Goal: Task Accomplishment & Management: Use online tool/utility

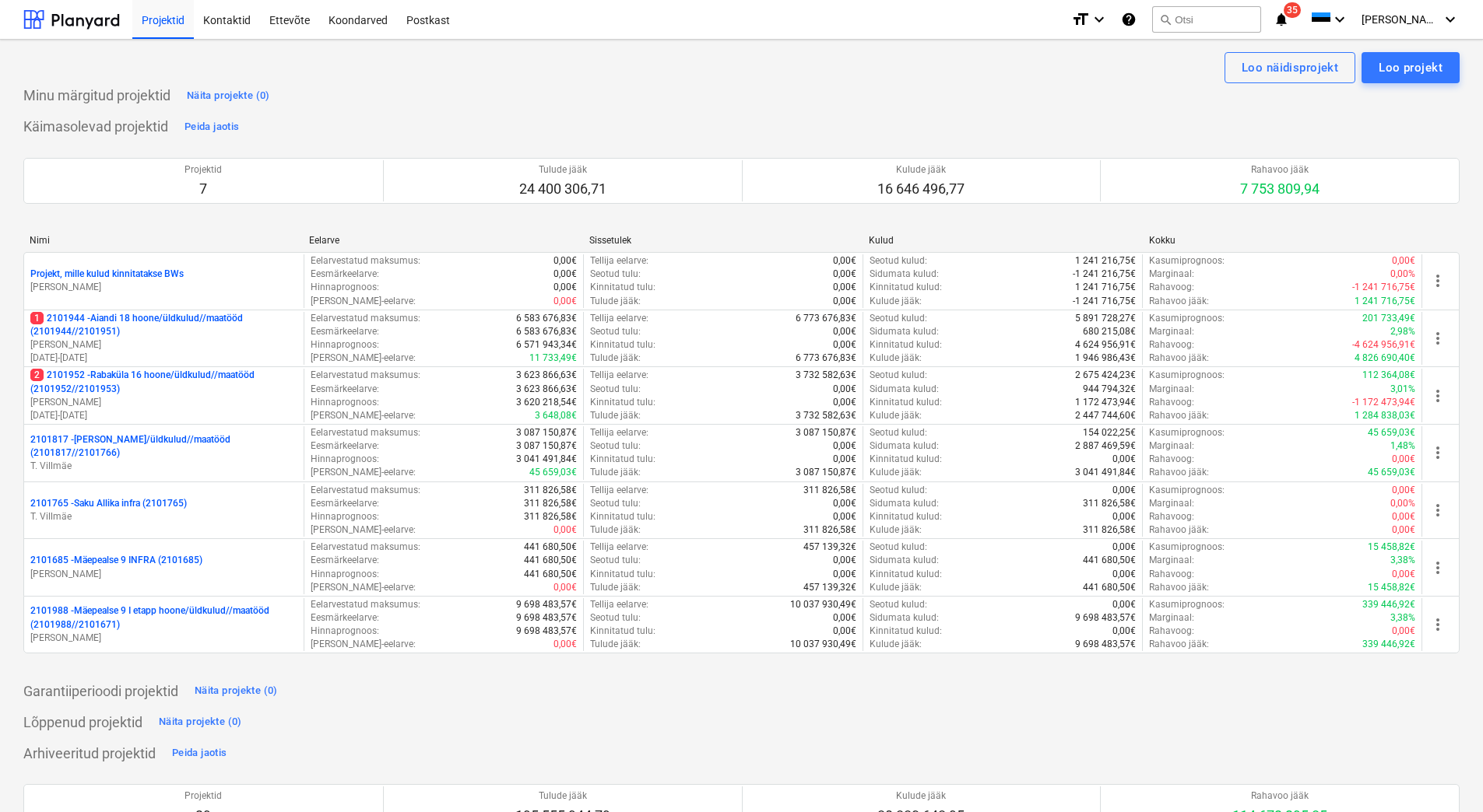
click at [224, 403] on p "[PERSON_NAME]" at bounding box center [163, 402] width 267 height 13
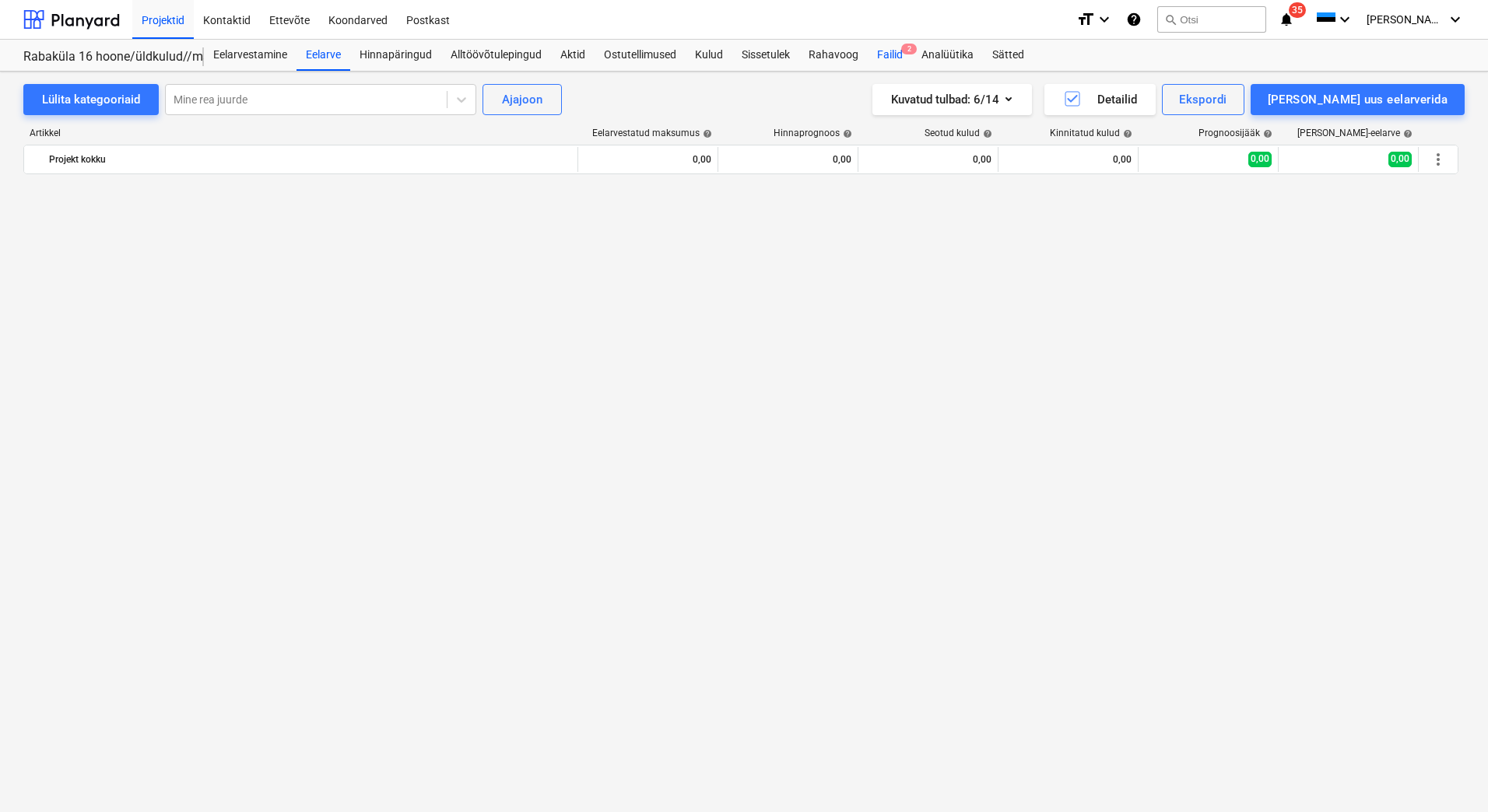
click at [894, 58] on div "Failid 2" at bounding box center [890, 55] width 44 height 31
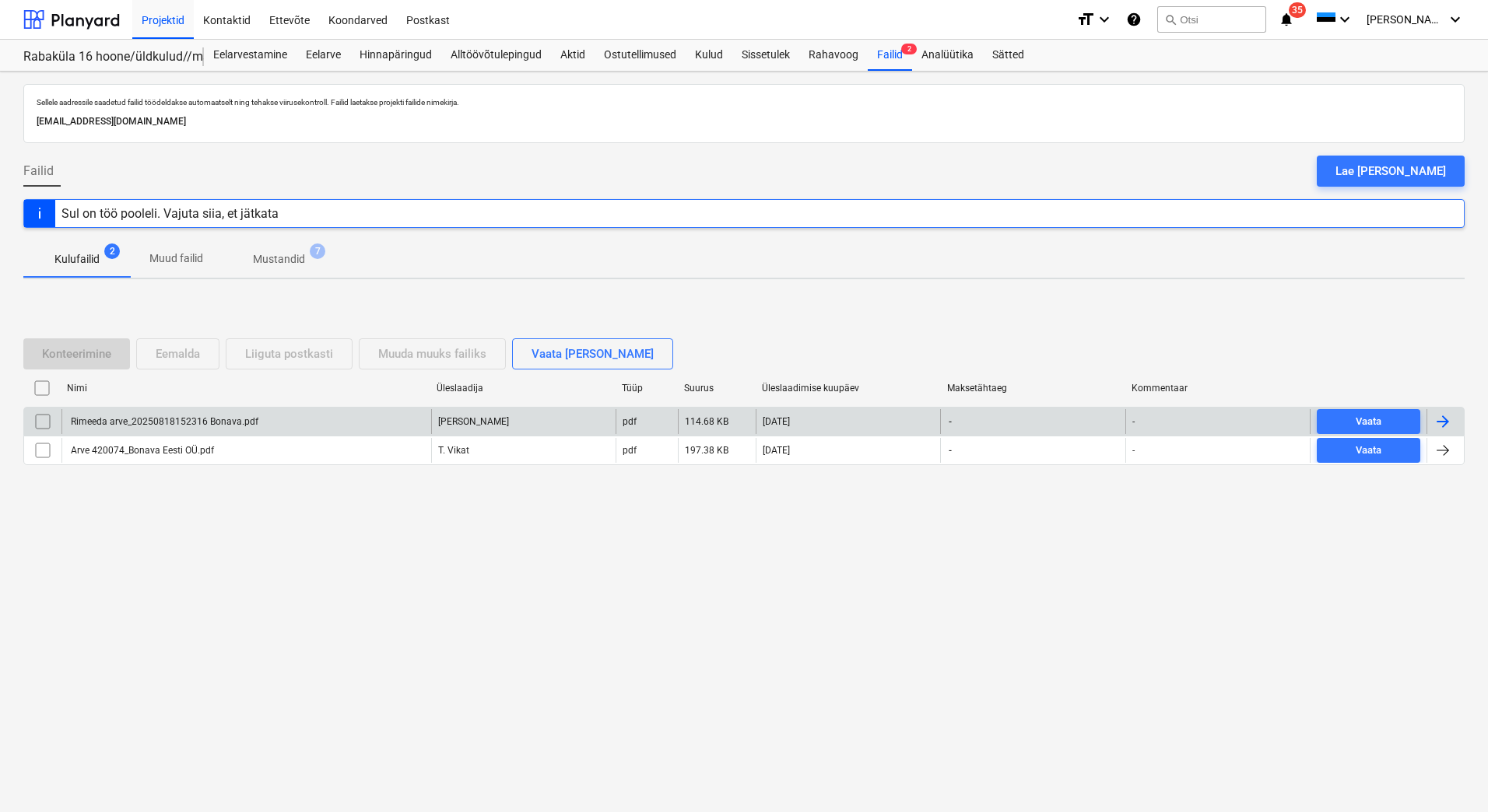
click at [257, 416] on div "Rimeeda arve_20250818152316 Bonava.pdf" at bounding box center [247, 422] width 370 height 25
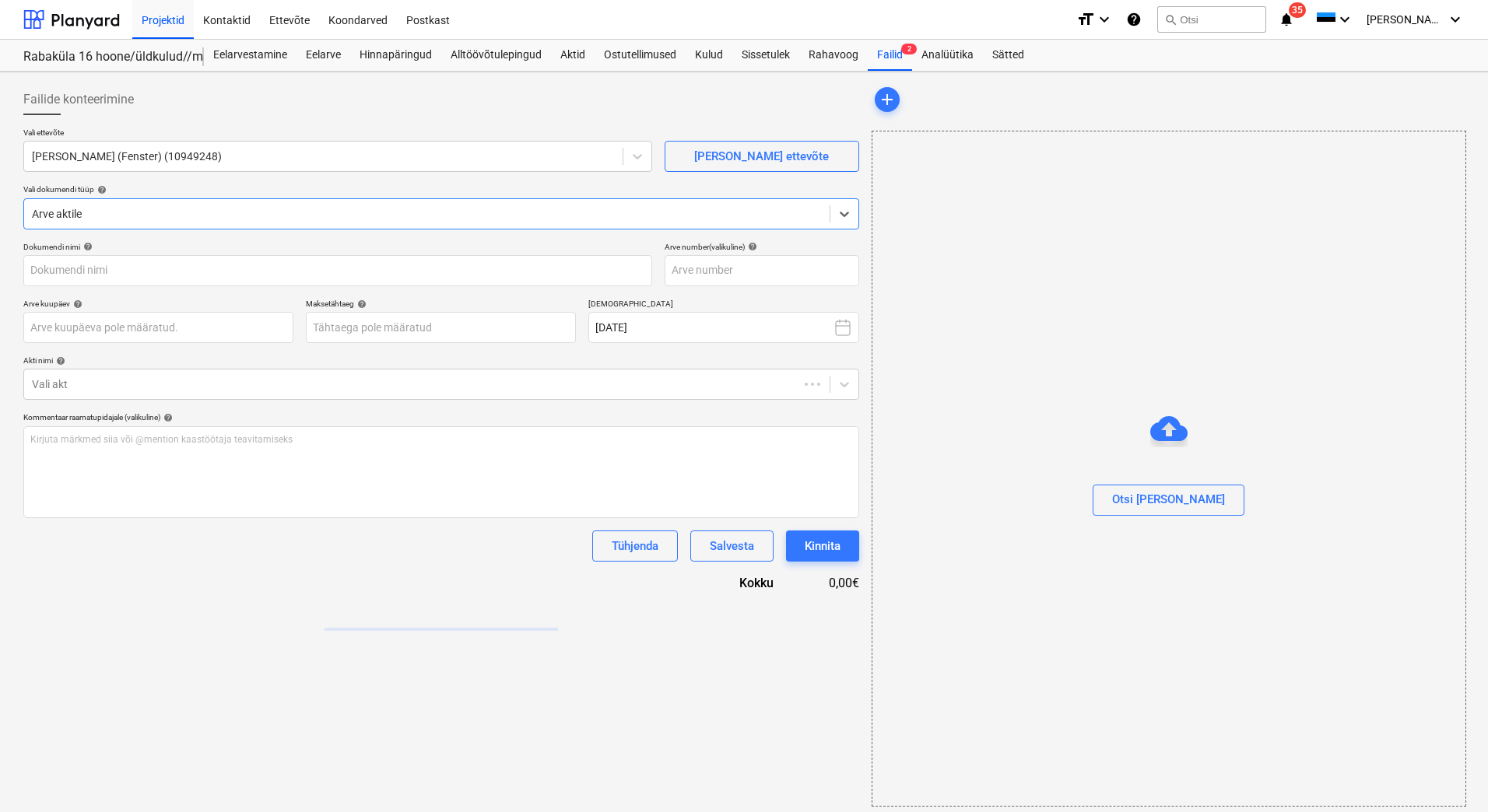
type input "Rimeeda arve_20250818152316 Bonava.pdf"
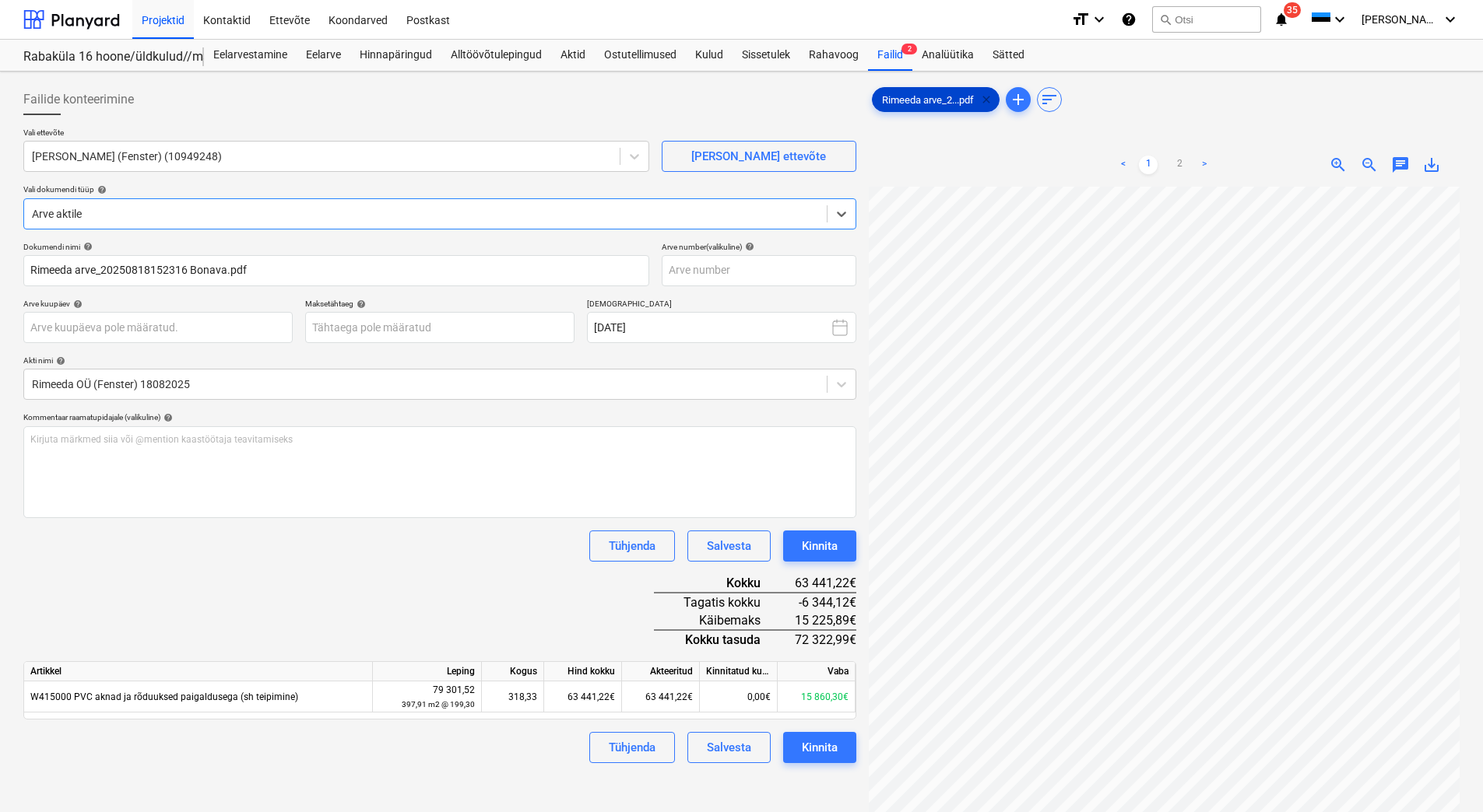
click at [988, 98] on span "clear" at bounding box center [986, 99] width 19 height 18
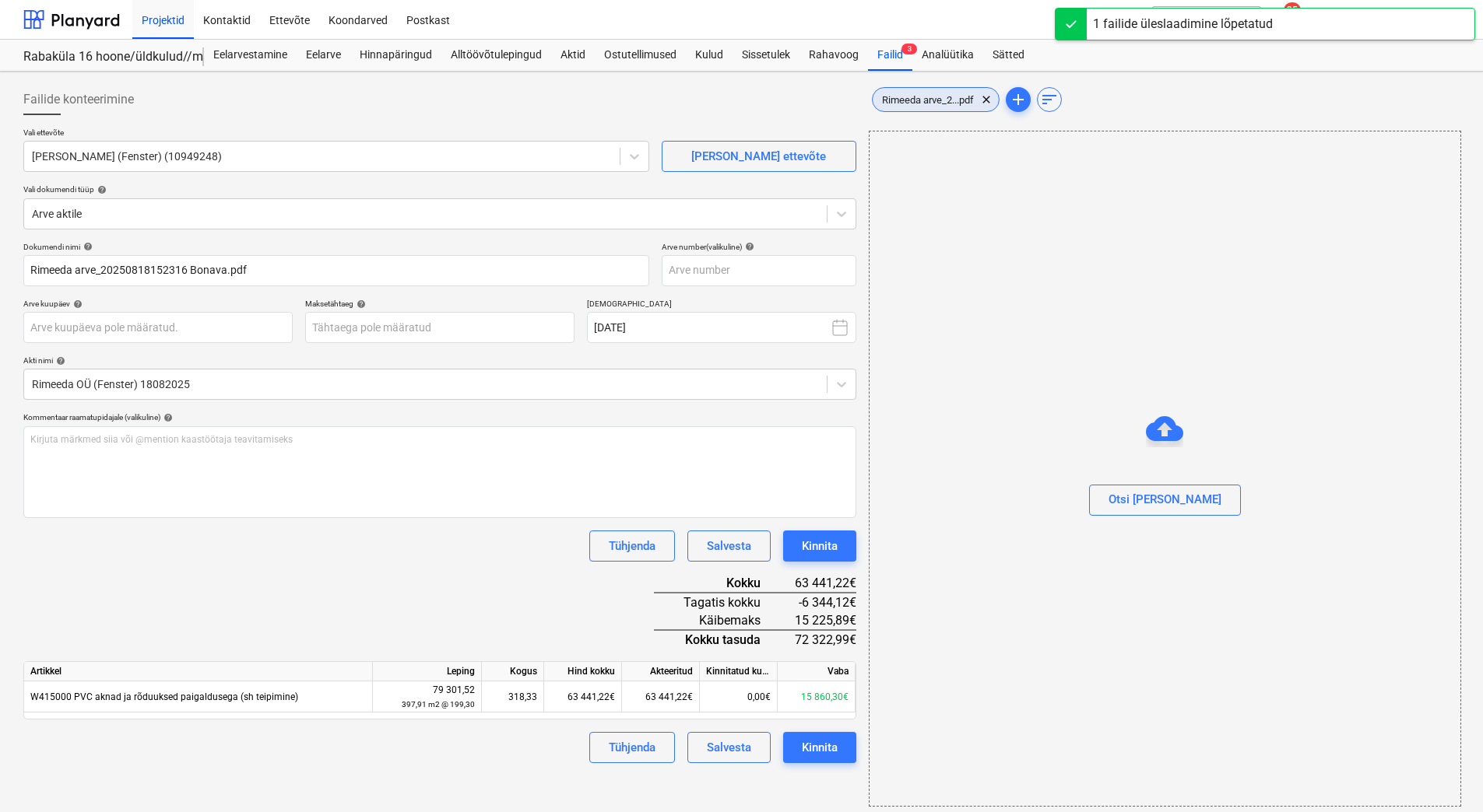
click at [934, 100] on span "Rimeeda arve_2...pdf" at bounding box center [927, 100] width 110 height 11
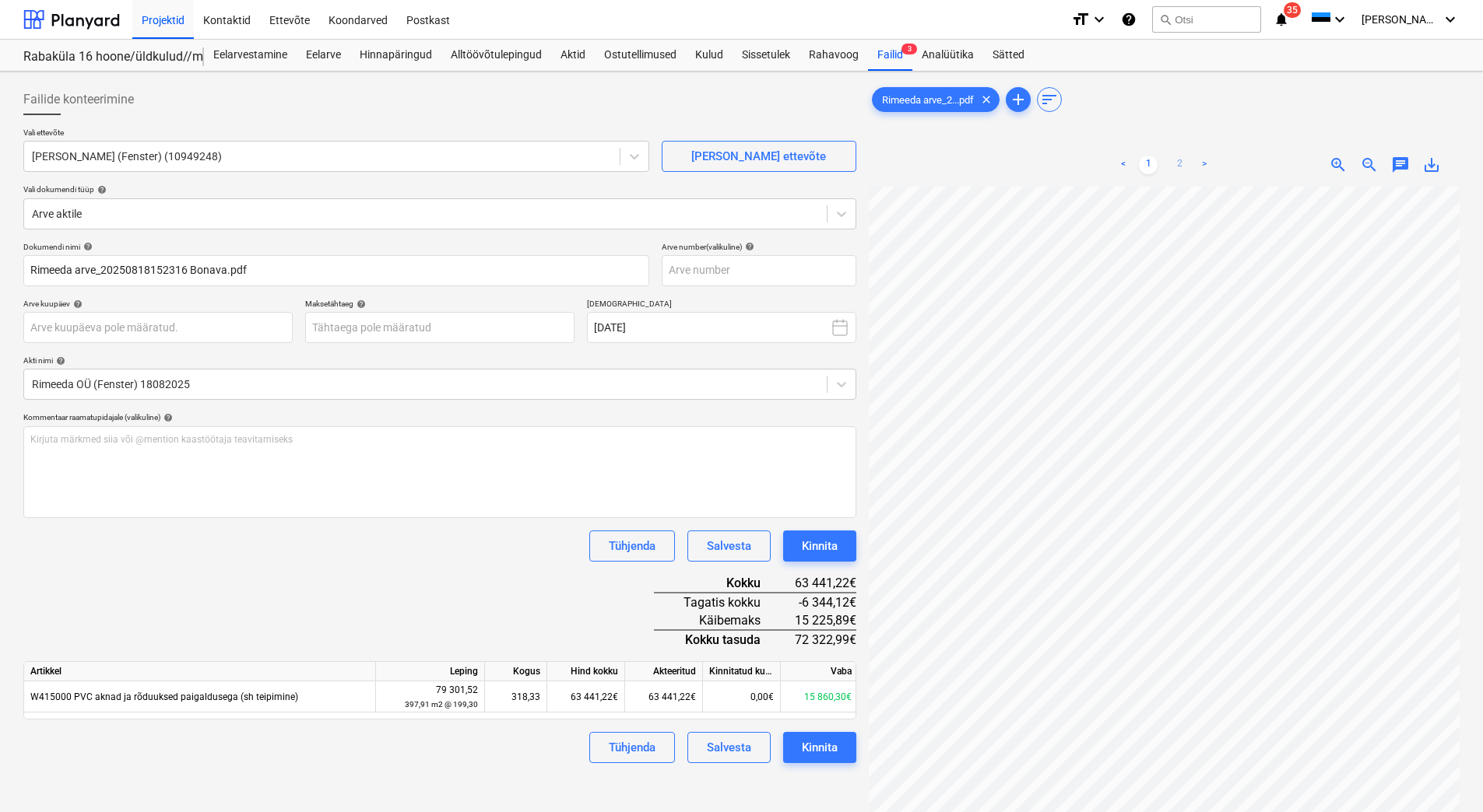
click at [1178, 169] on link "2" at bounding box center [1179, 165] width 19 height 18
click at [678, 273] on input "text" at bounding box center [759, 270] width 195 height 31
type input "25-0908"
click at [812, 758] on button "Kinnita" at bounding box center [819, 747] width 73 height 31
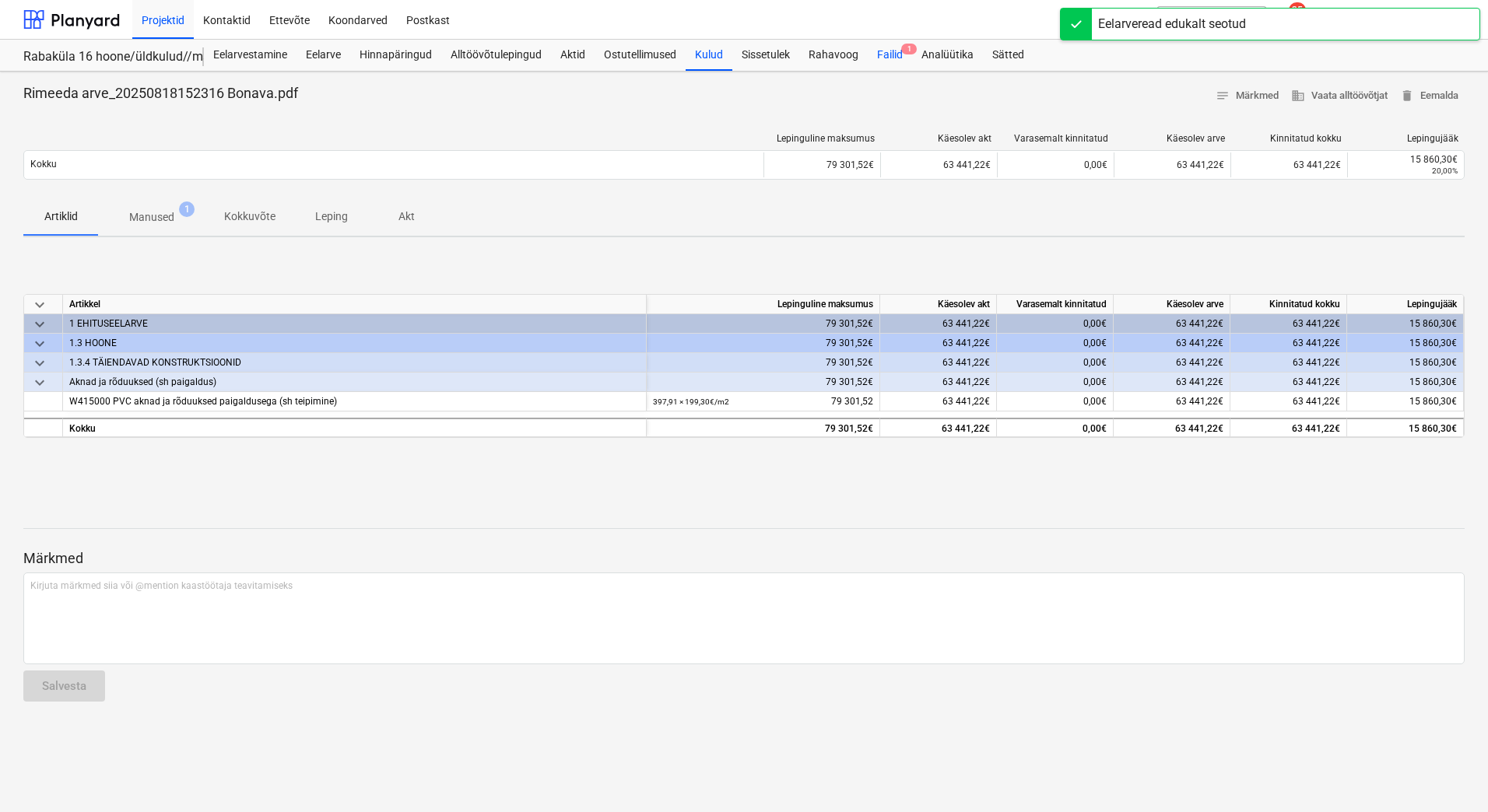
click at [887, 50] on div "Failid 1" at bounding box center [890, 55] width 44 height 31
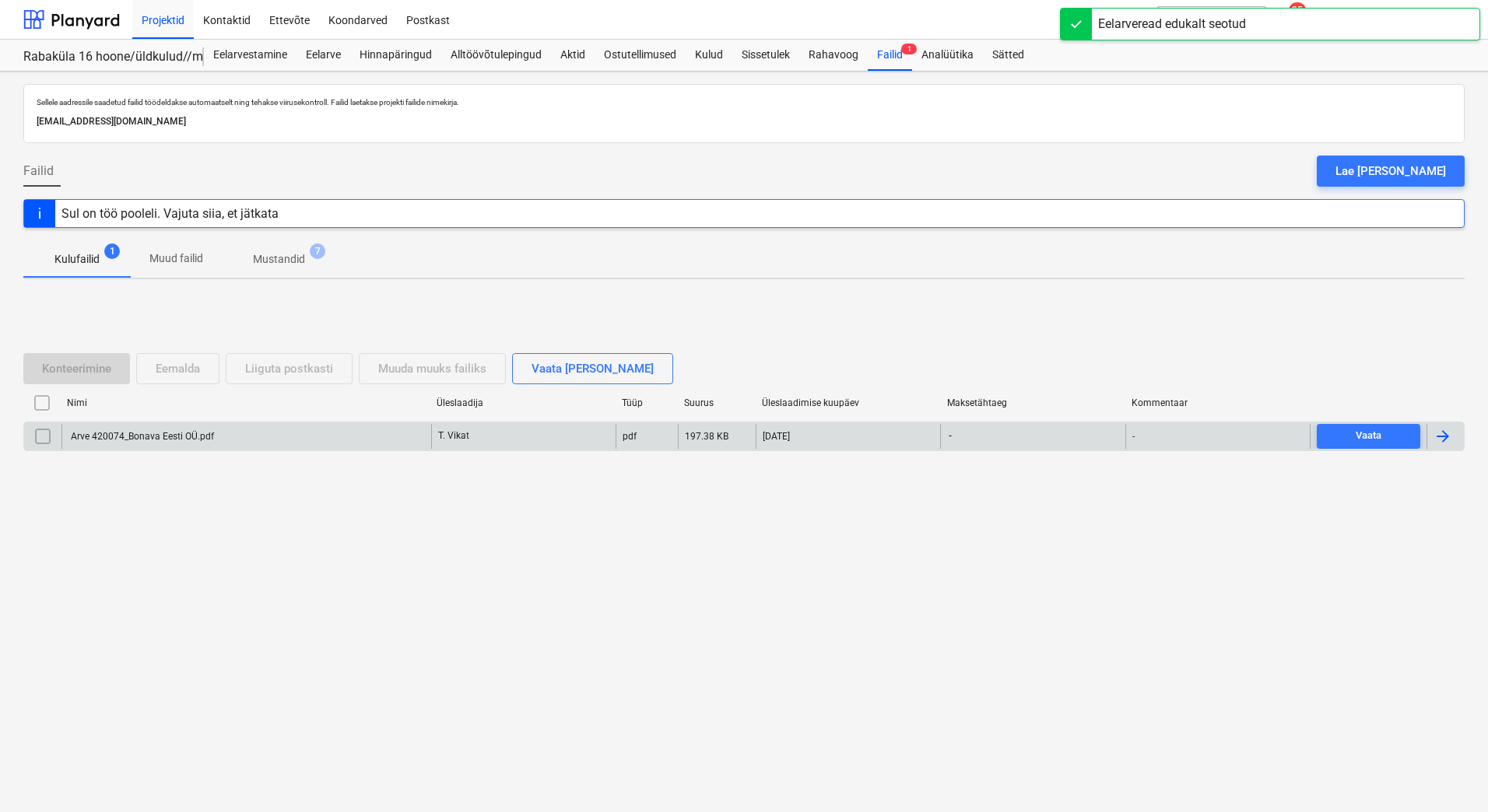
click at [190, 442] on div "Arve 420074_Bonava Eesti OÜ.pdf" at bounding box center [247, 437] width 370 height 25
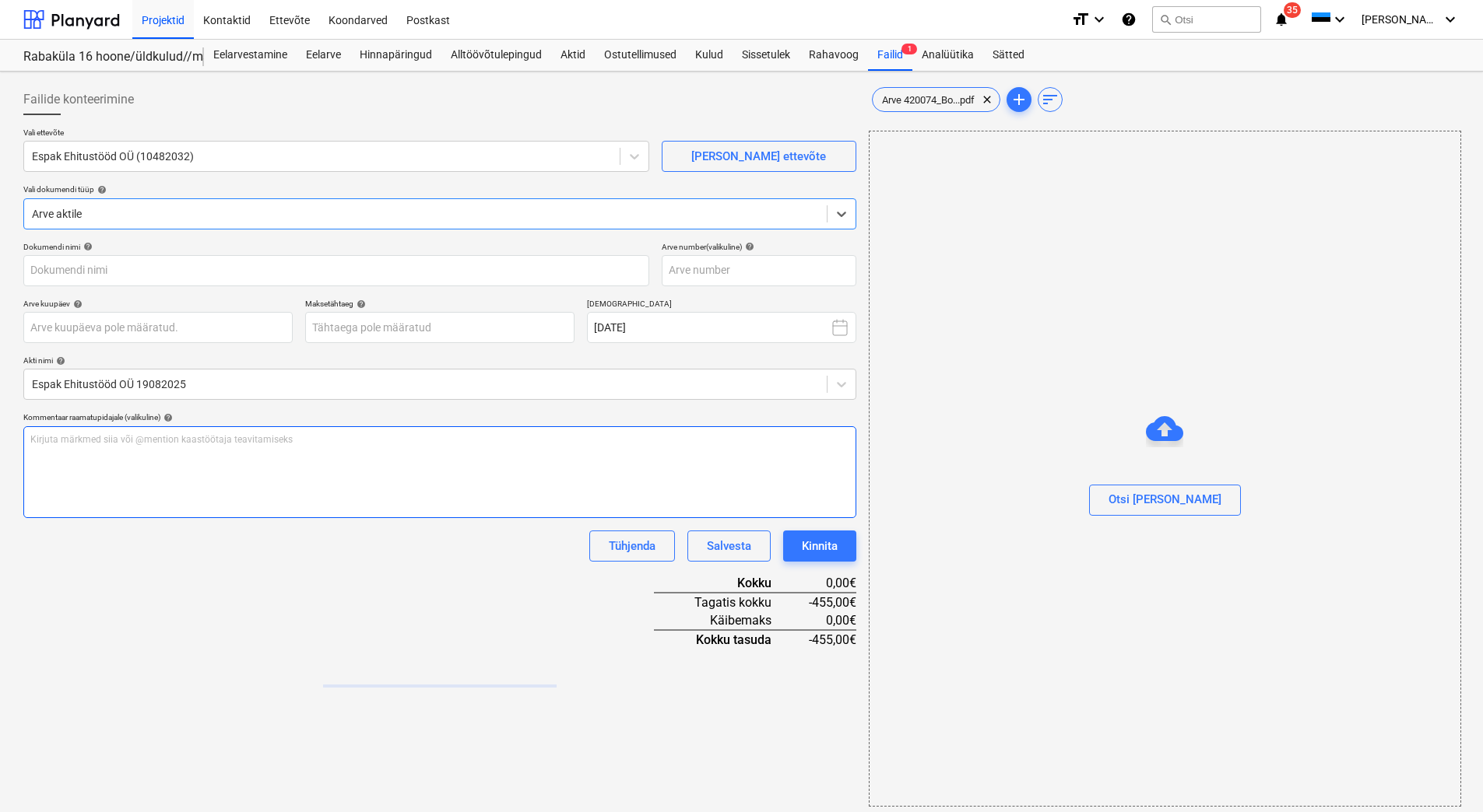
type input "Arve 420074_Bonava Eesti OÜ.pdf"
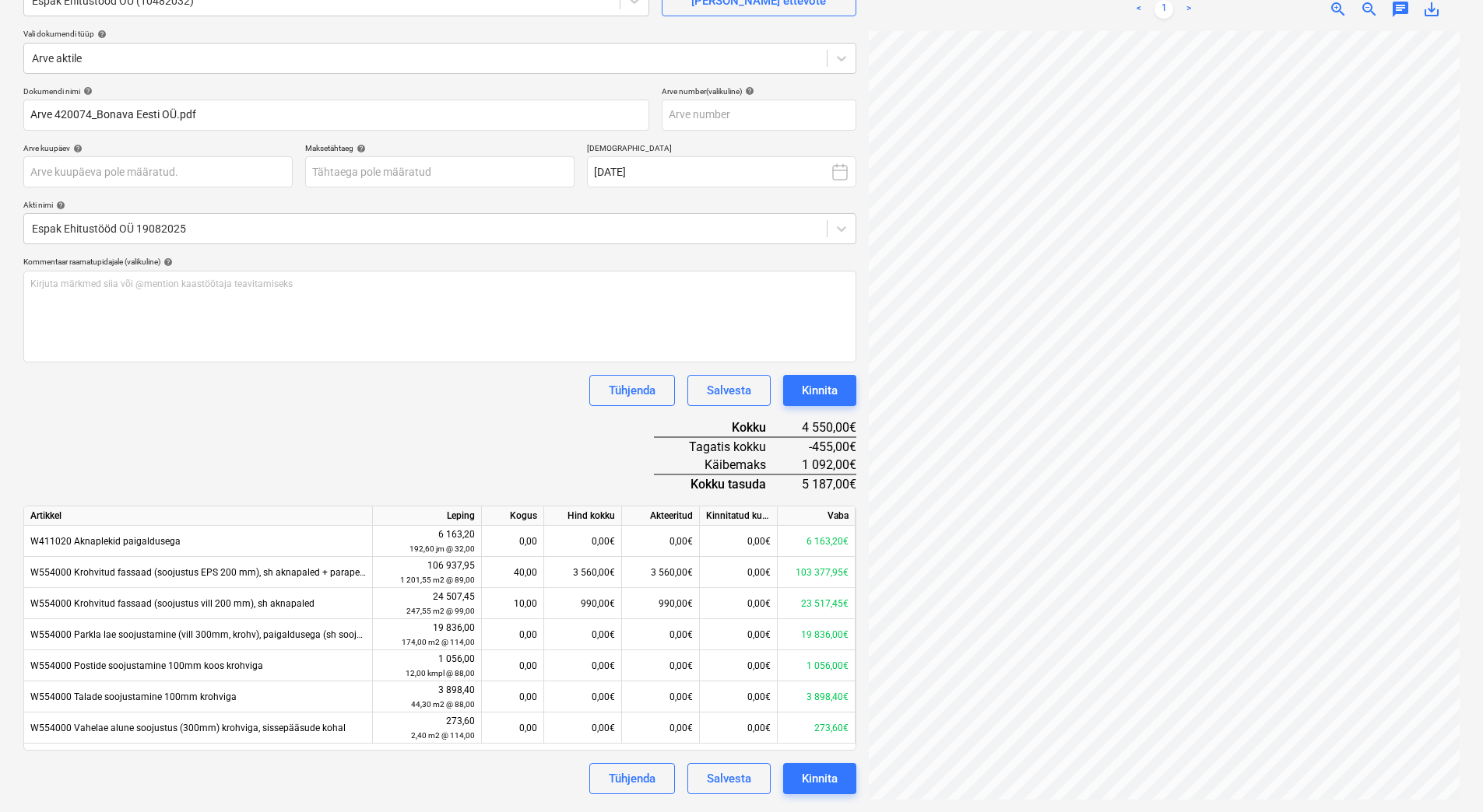
scroll to position [15, 113]
drag, startPoint x: 486, startPoint y: 397, endPoint x: 480, endPoint y: 368, distance: 29.6
click at [486, 397] on div "Tühjenda Salvesta Kinnita" at bounding box center [440, 390] width 833 height 31
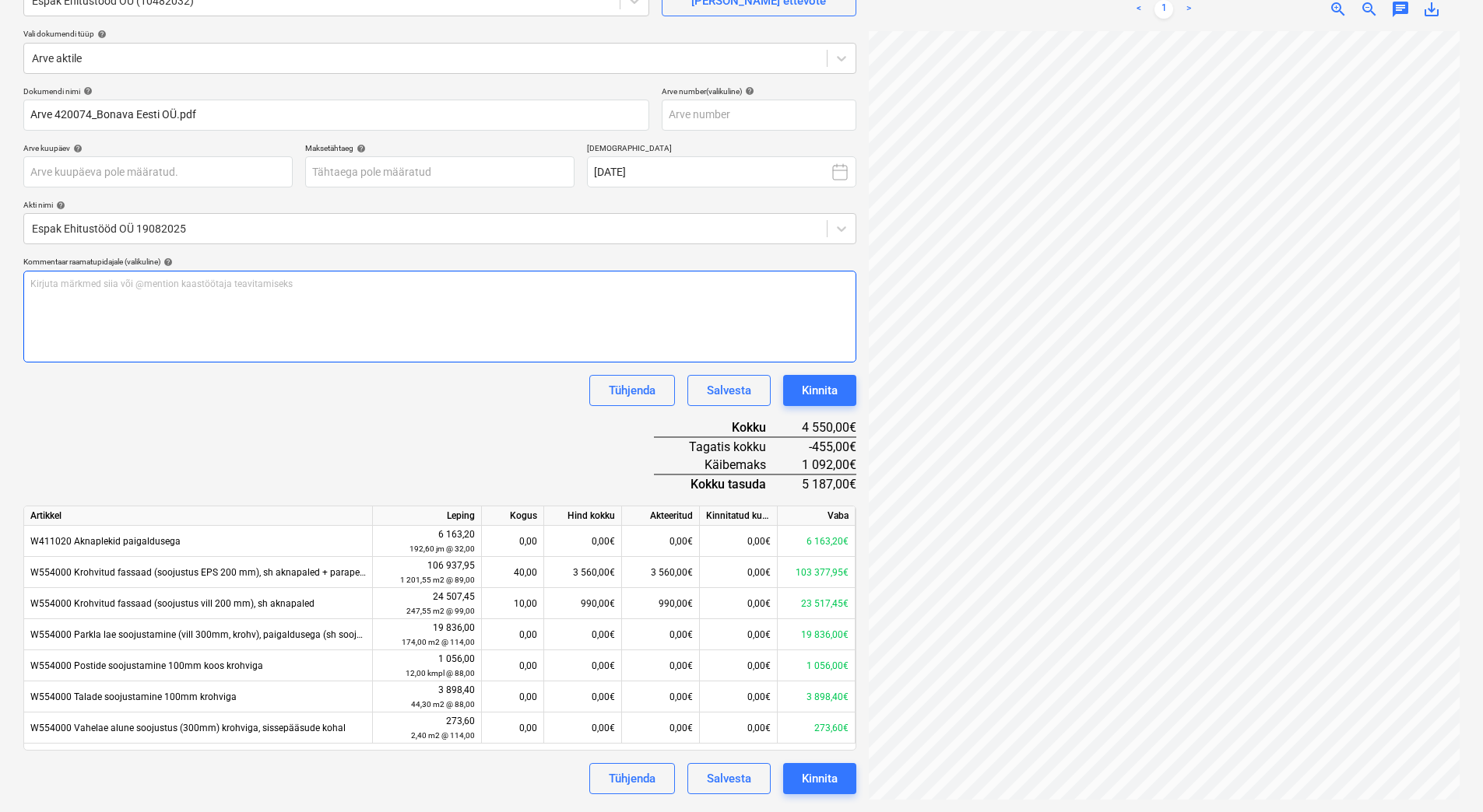
scroll to position [0, 0]
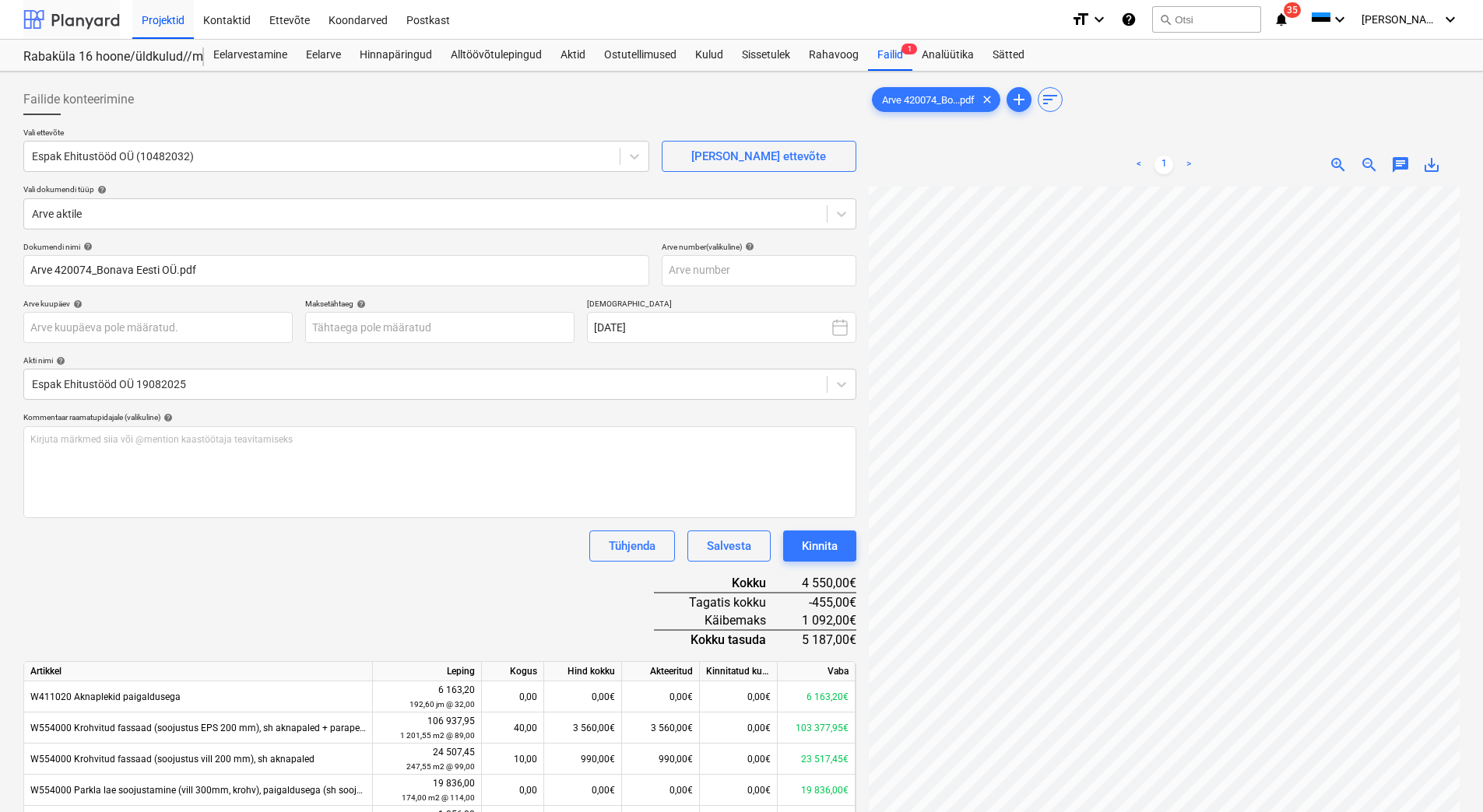
click at [70, 15] on div at bounding box center [72, 19] width 97 height 39
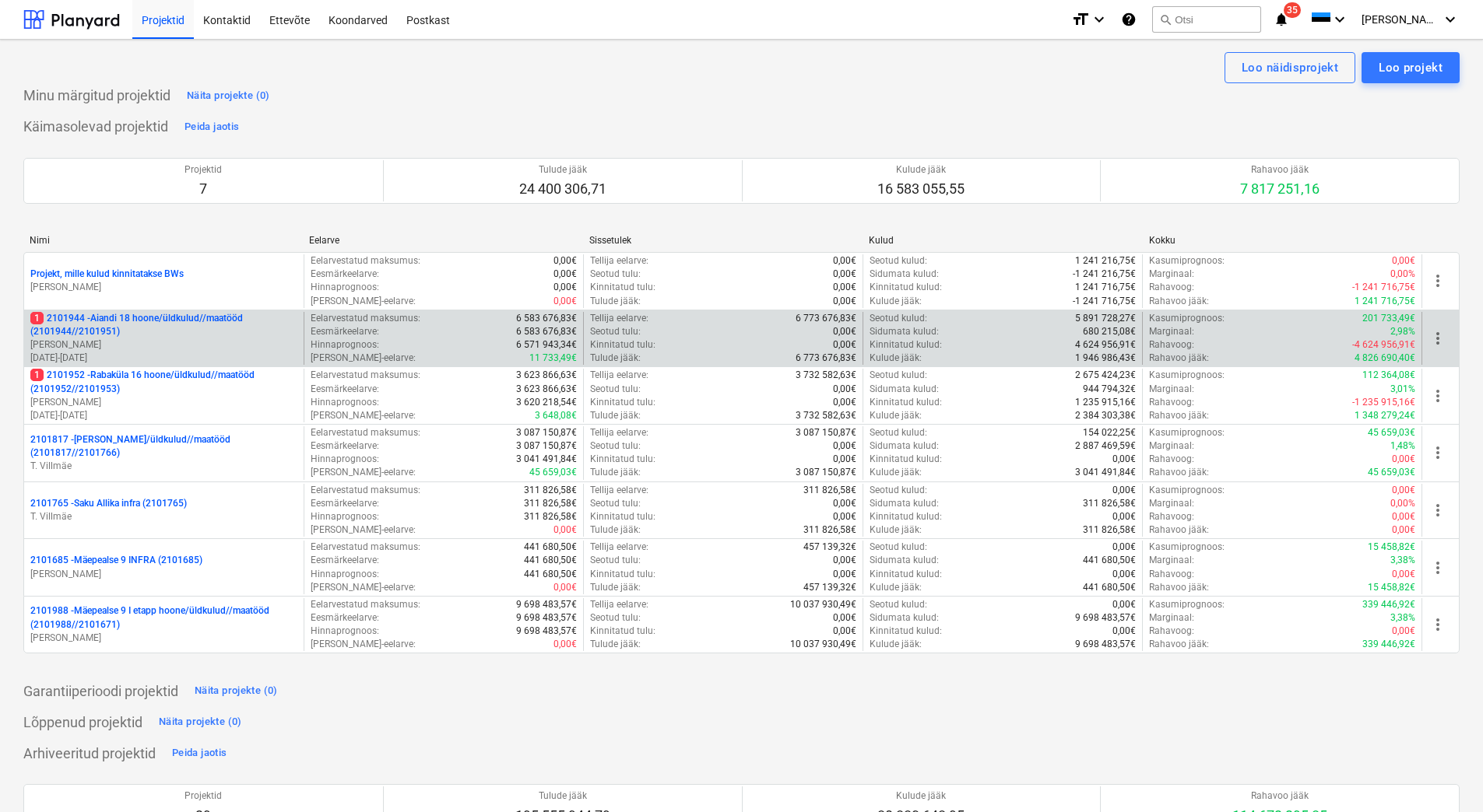
click at [93, 345] on p "[PERSON_NAME]" at bounding box center [163, 344] width 267 height 13
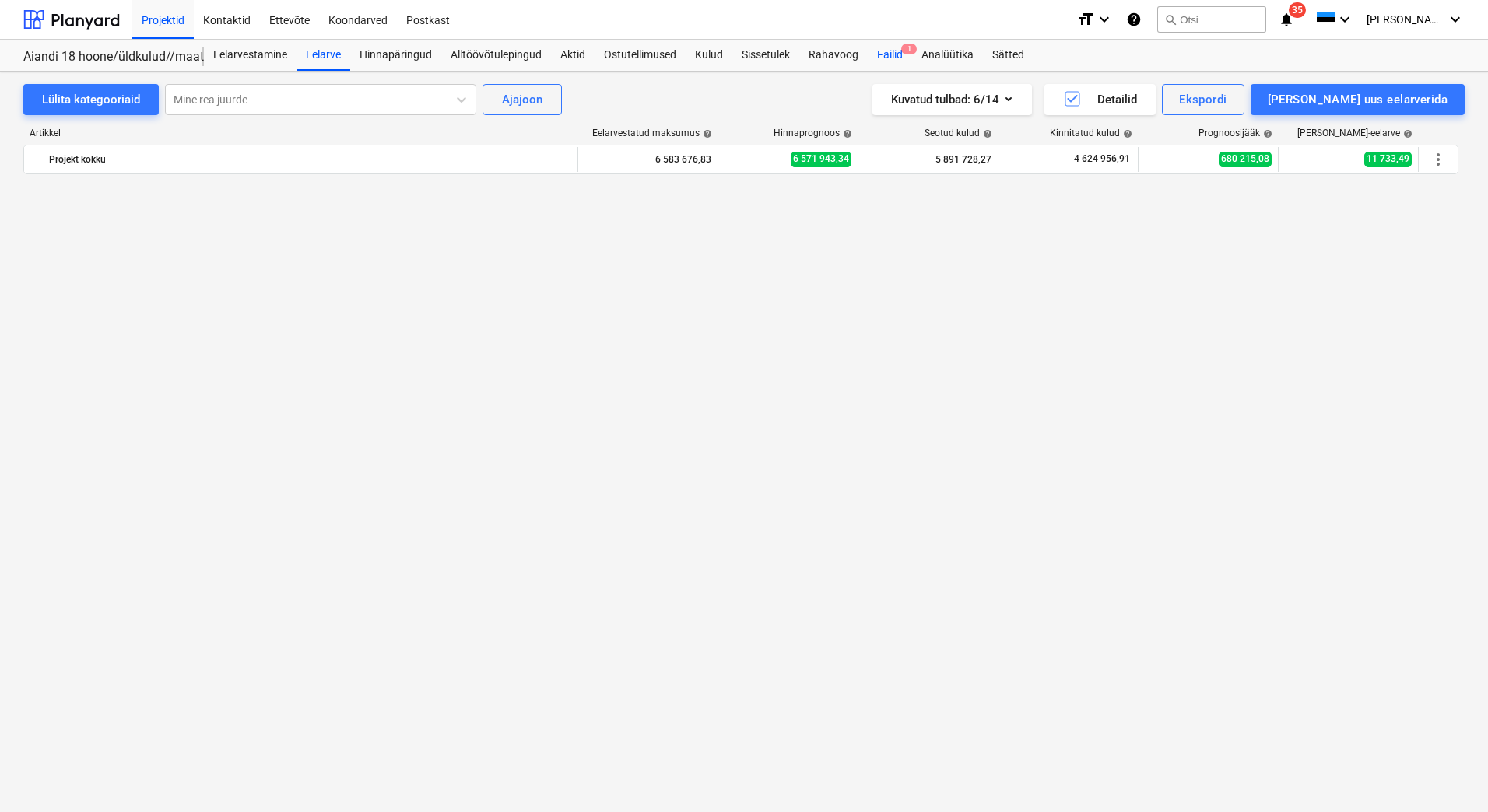
click at [880, 55] on div "Failid 1" at bounding box center [890, 55] width 44 height 31
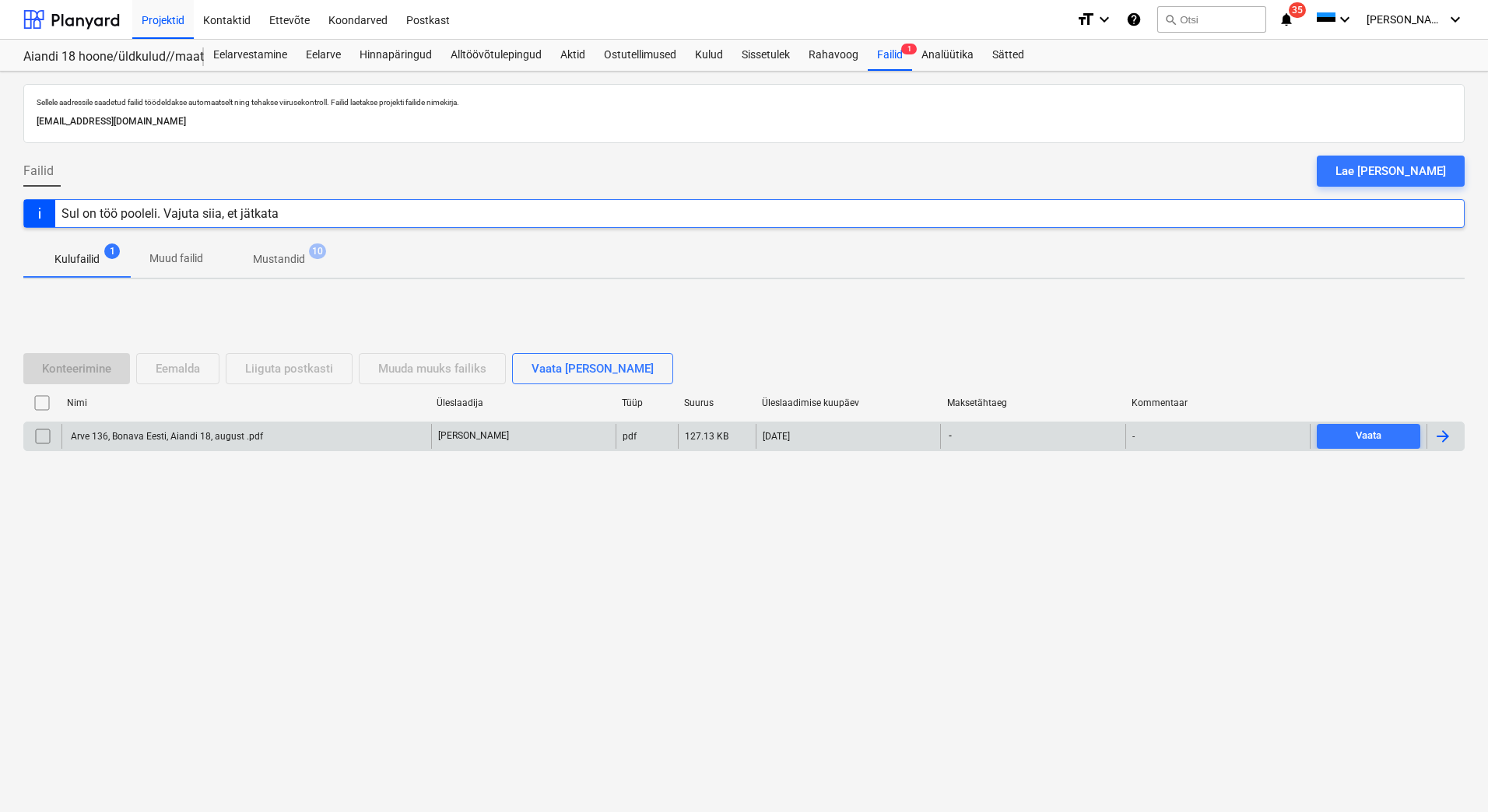
click at [191, 442] on div "Arve 136, Bonava Eesti, Aiandi 18, august .pdf" at bounding box center [247, 437] width 370 height 25
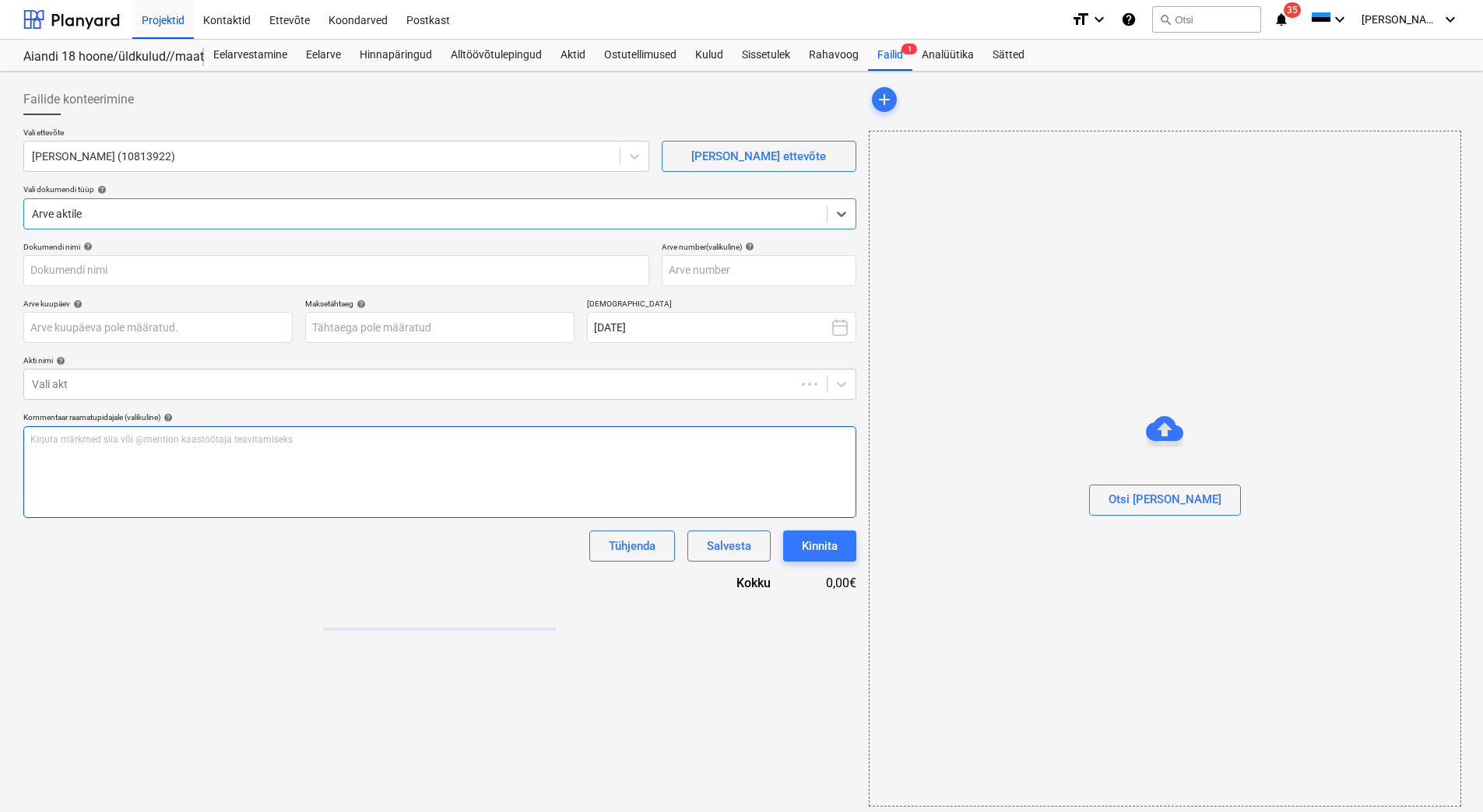
type input "Arve 136, Bonava Eesti, Aiandi 18, august .pdf"
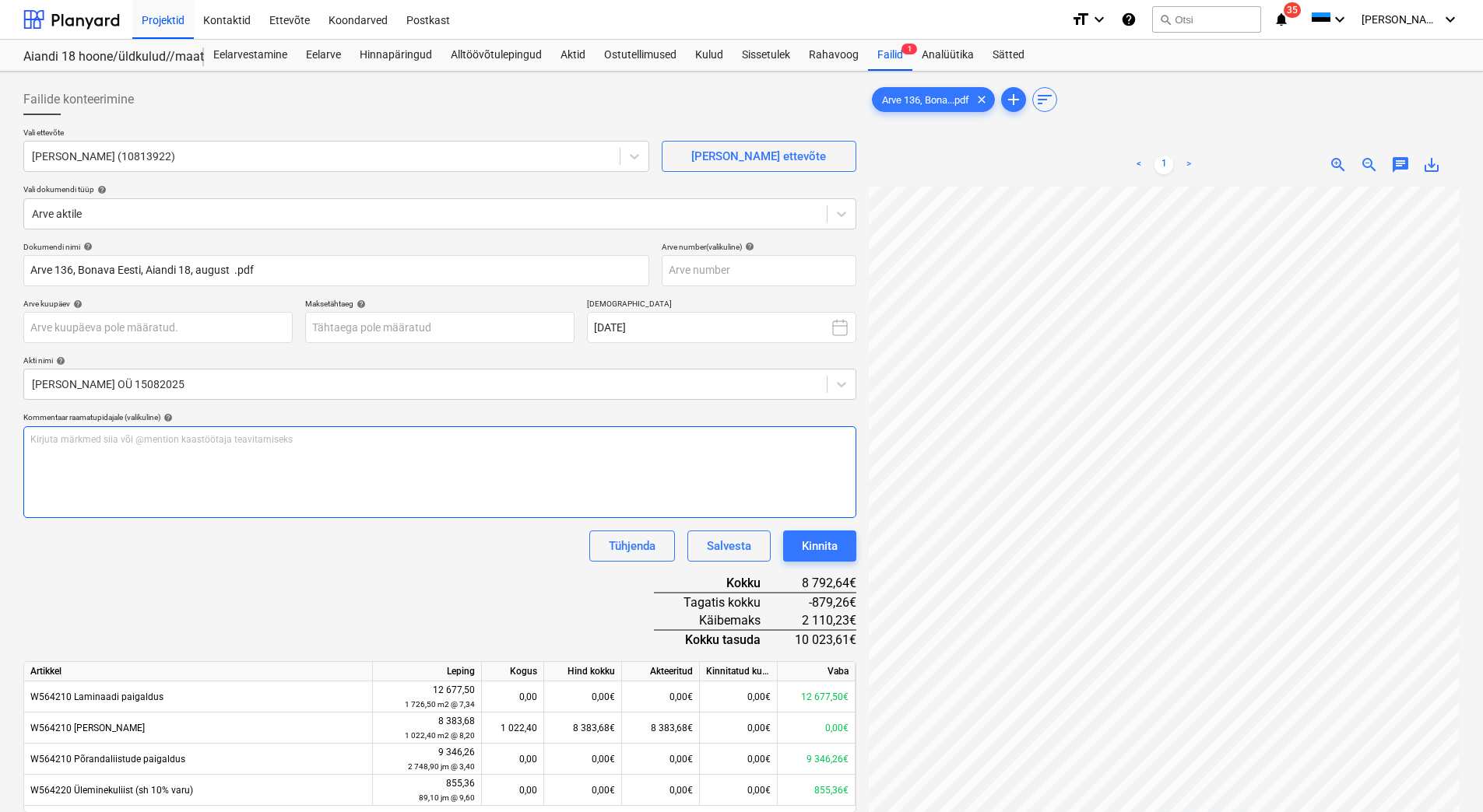
scroll to position [225, 112]
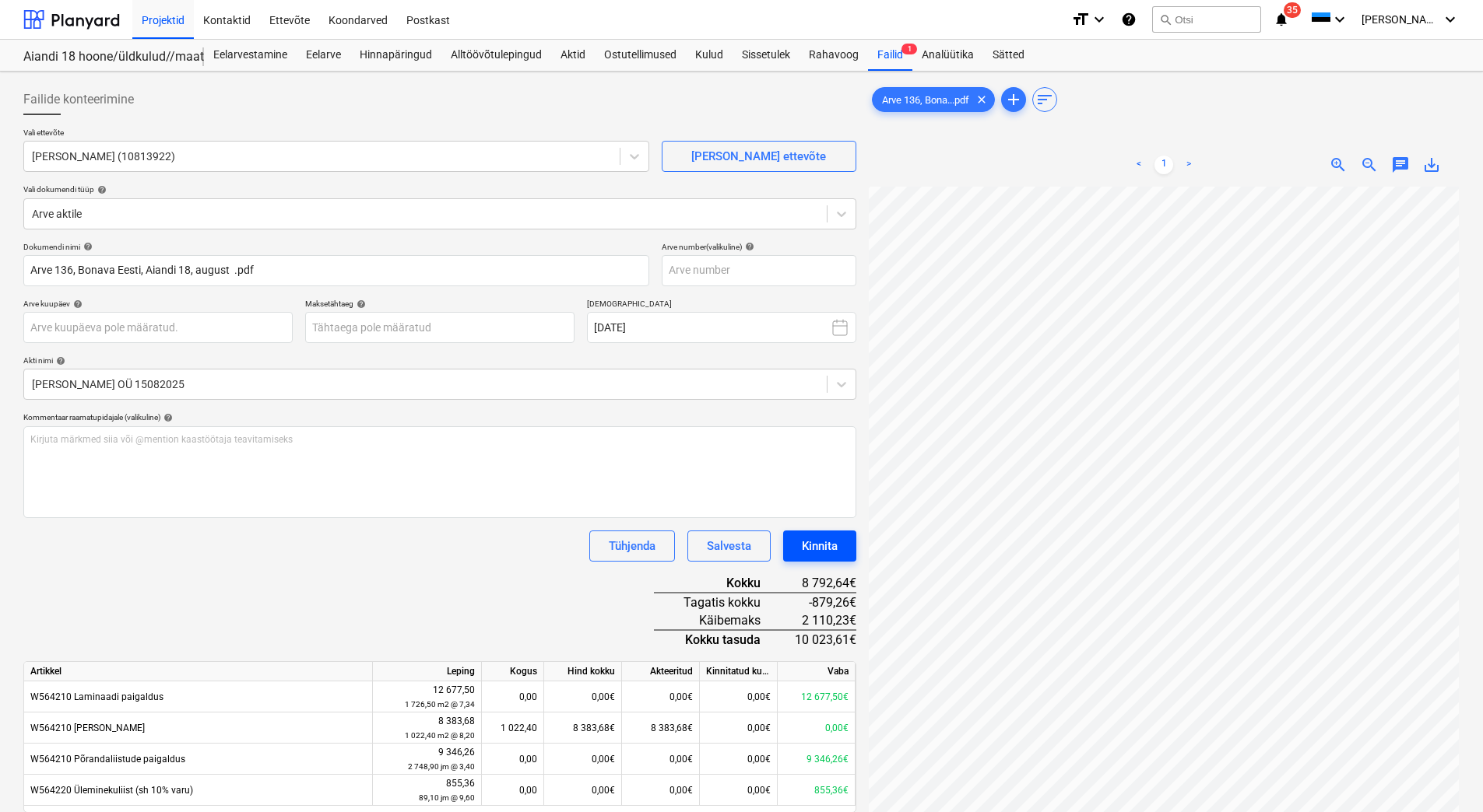
click at [812, 541] on div "Kinnita" at bounding box center [819, 546] width 36 height 20
